Goal: Task Accomplishment & Management: Use online tool/utility

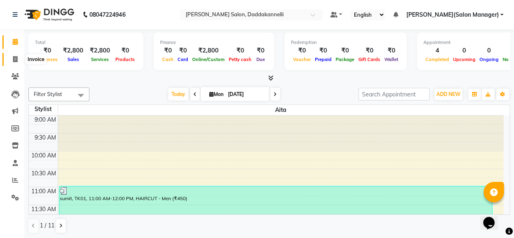
click at [14, 59] on icon at bounding box center [15, 59] width 4 height 6
select select "service"
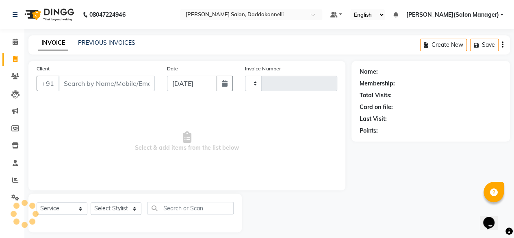
scroll to position [6, 0]
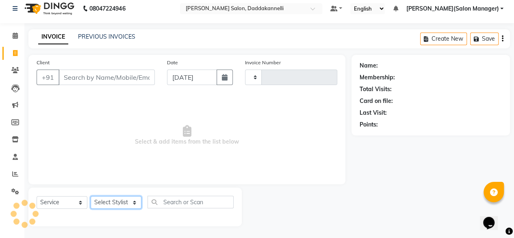
click at [120, 202] on select "Select Stylist" at bounding box center [116, 202] width 51 height 13
type input "2834"
select select "6354"
click at [91, 196] on select "Select Stylist" at bounding box center [116, 202] width 51 height 13
click at [111, 198] on select "Select Stylist" at bounding box center [116, 202] width 51 height 13
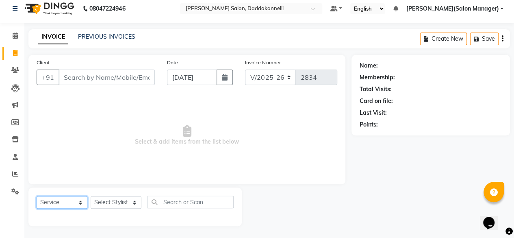
click at [67, 202] on select "Select Service Product Membership Package Voucher Prepaid Gift Card" at bounding box center [62, 202] width 51 height 13
click at [136, 205] on select "Select Stylist [PERSON_NAME] DINGG SUPPORT [PERSON_NAME] [PERSON_NAME] Salon Ma…" at bounding box center [116, 202] width 51 height 13
select select "70644"
click at [91, 196] on select "Select Stylist [PERSON_NAME] DINGG SUPPORT [PERSON_NAME] [PERSON_NAME] Salon Ma…" at bounding box center [116, 202] width 51 height 13
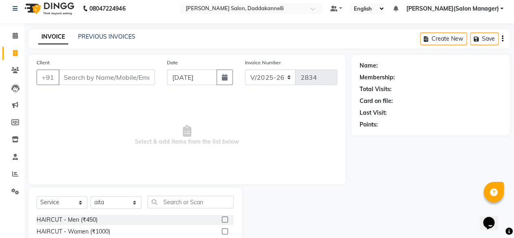
click at [222, 228] on label at bounding box center [225, 231] width 6 height 6
click at [222, 229] on input "checkbox" at bounding box center [224, 231] width 5 height 5
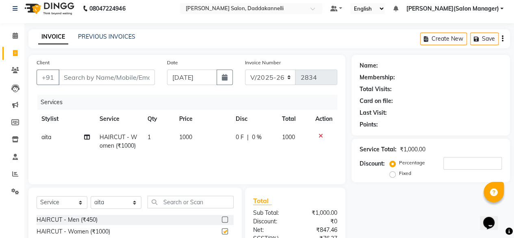
checkbox input "false"
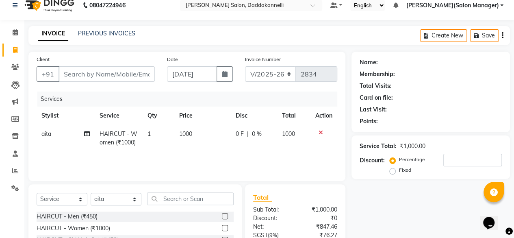
scroll to position [0, 0]
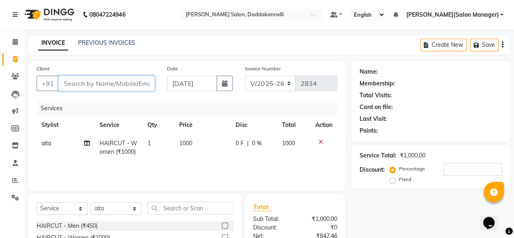
click at [75, 79] on input "Client" at bounding box center [107, 83] width 96 height 15
type input "A"
type input "0"
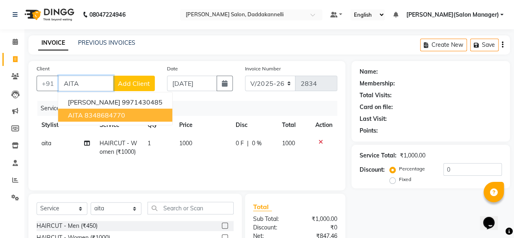
click at [72, 112] on span "AITA" at bounding box center [75, 115] width 15 height 8
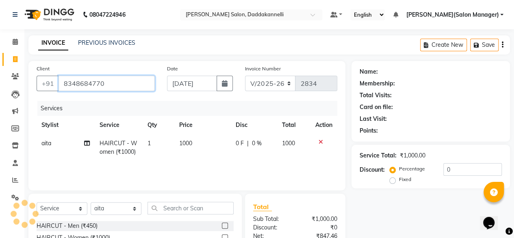
type input "8348684770"
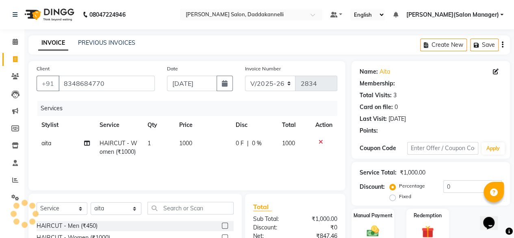
scroll to position [87, 0]
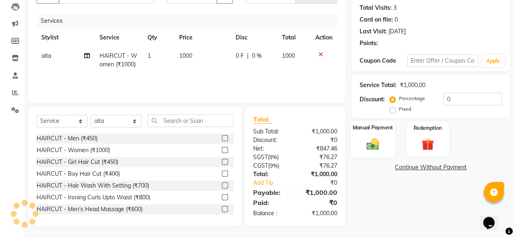
click at [385, 148] on div "Manual Payment" at bounding box center [373, 138] width 44 height 37
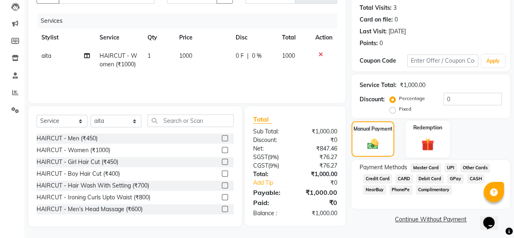
click at [419, 138] on img at bounding box center [428, 144] width 21 height 16
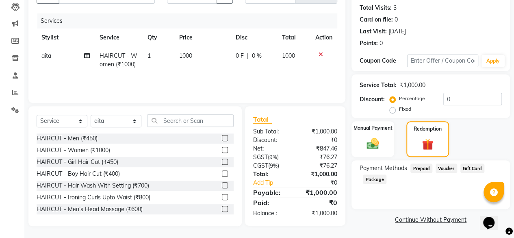
click at [440, 168] on span "Voucher" at bounding box center [447, 167] width 22 height 9
click at [373, 141] on img at bounding box center [373, 143] width 21 height 15
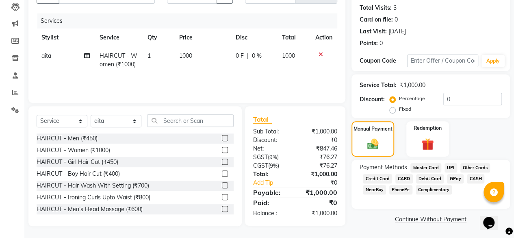
click at [378, 190] on span "NearBuy" at bounding box center [374, 189] width 23 height 9
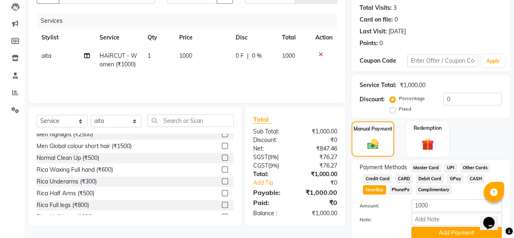
scroll to position [120, 0]
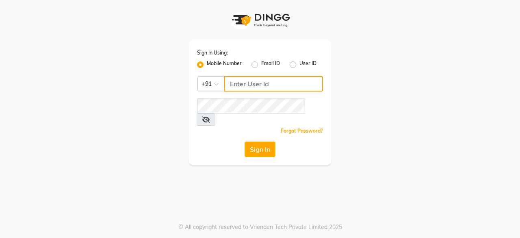
click at [263, 80] on input "Username" at bounding box center [273, 83] width 99 height 15
type input "6366554440"
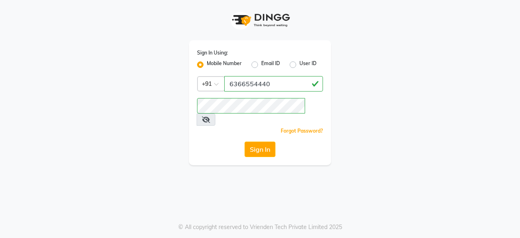
click at [235, 126] on div "Forgot Password?" at bounding box center [260, 130] width 126 height 9
click at [261, 141] on button "Sign In" at bounding box center [260, 148] width 31 height 15
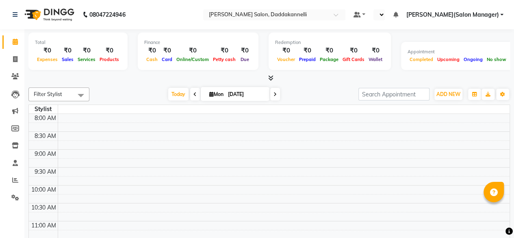
select select "en"
